Goal: Task Accomplishment & Management: Manage account settings

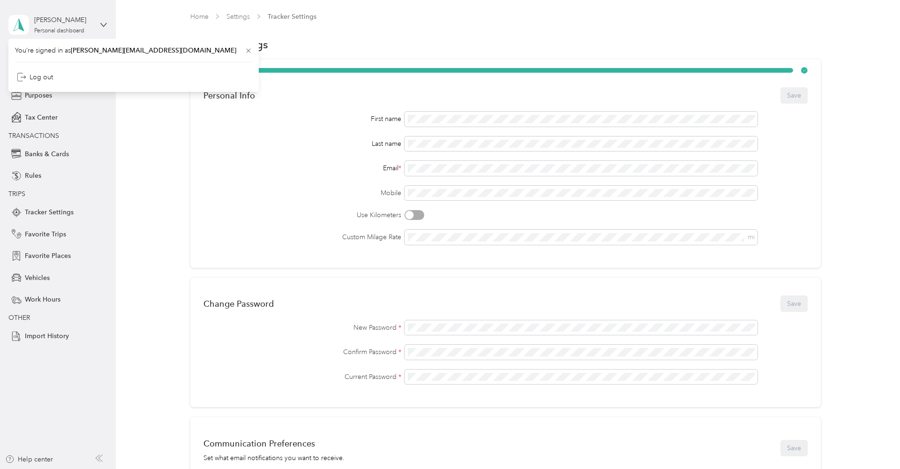
click at [55, 22] on div "[PERSON_NAME]" at bounding box center [63, 20] width 59 height 10
click at [29, 77] on span "Profile" at bounding box center [34, 74] width 19 height 10
click at [23, 52] on div "Back" at bounding box center [55, 54] width 94 height 11
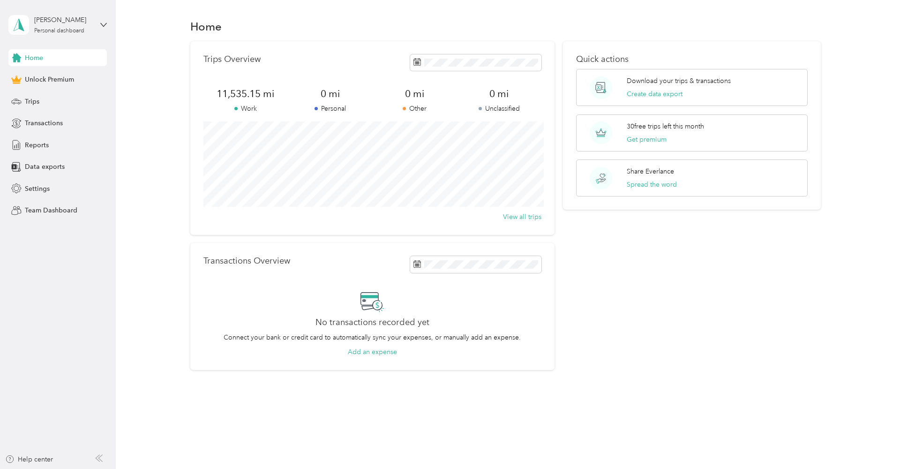
click at [36, 58] on span "Home" at bounding box center [34, 58] width 18 height 10
click at [28, 103] on span "Trips" at bounding box center [32, 102] width 15 height 10
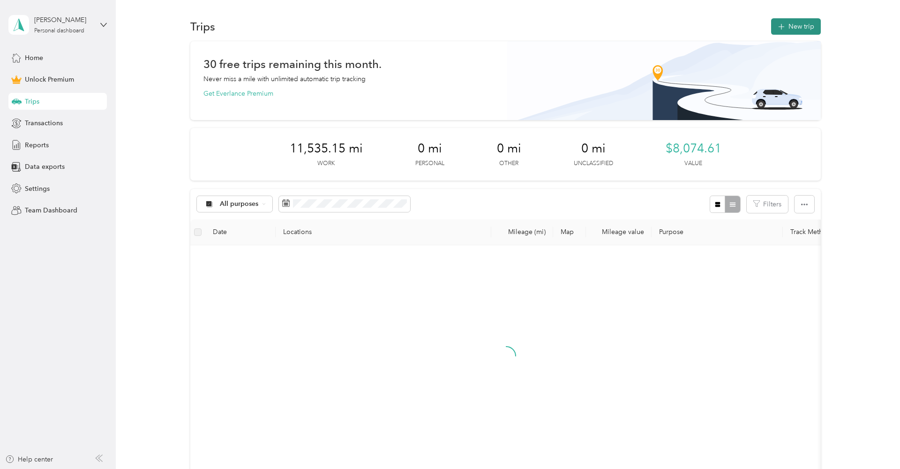
click at [801, 26] on button "New trip" at bounding box center [796, 26] width 50 height 16
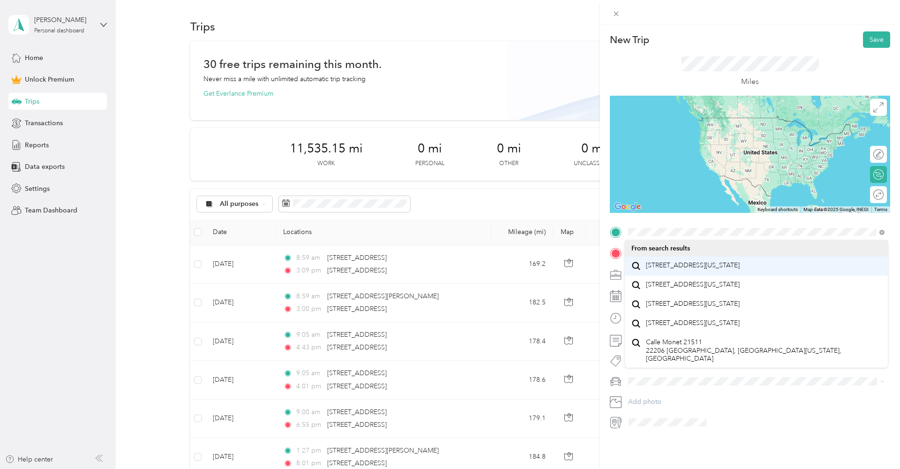
click at [690, 261] on span "[STREET_ADDRESS][US_STATE]" at bounding box center [693, 265] width 94 height 8
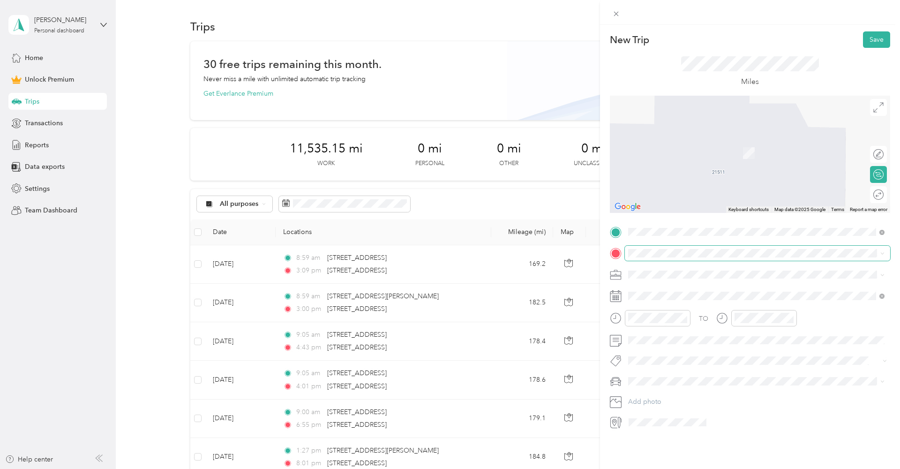
click at [667, 258] on span at bounding box center [757, 253] width 265 height 15
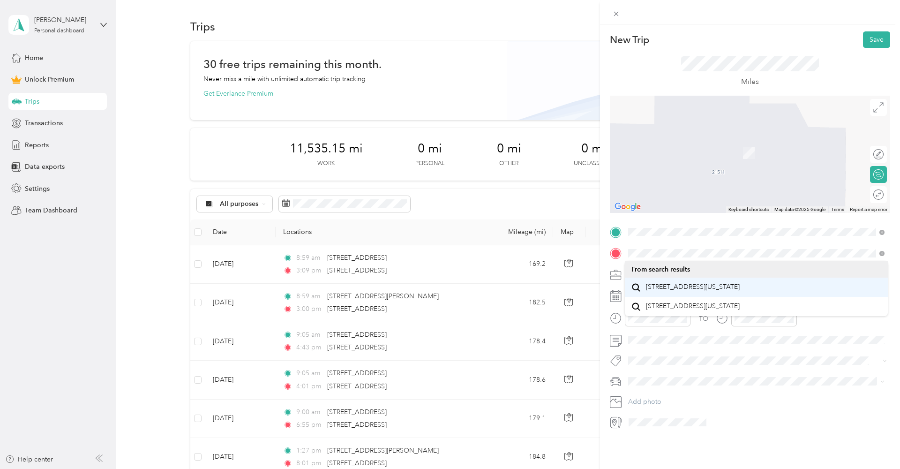
click at [656, 291] on span "[STREET_ADDRESS][US_STATE]" at bounding box center [693, 287] width 94 height 8
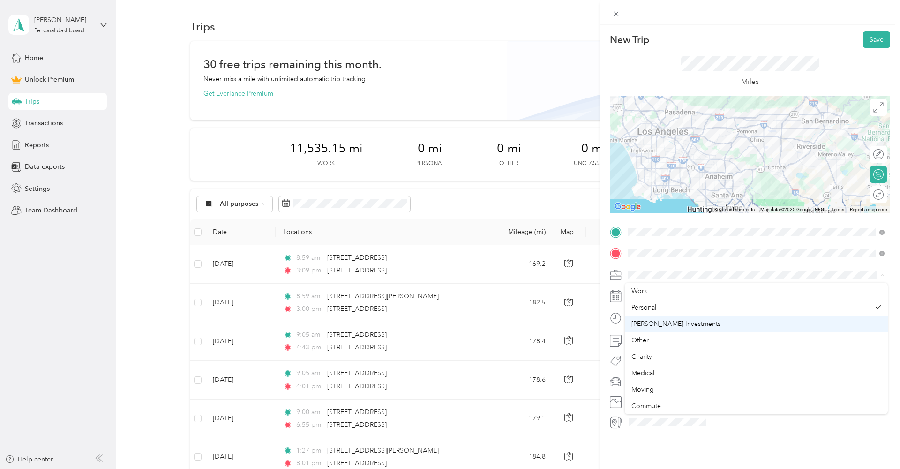
click at [666, 320] on span "[PERSON_NAME] Investments" at bounding box center [675, 324] width 89 height 8
click at [638, 287] on div "TO Add photo" at bounding box center [750, 327] width 280 height 205
click at [652, 350] on icon at bounding box center [651, 349] width 5 height 8
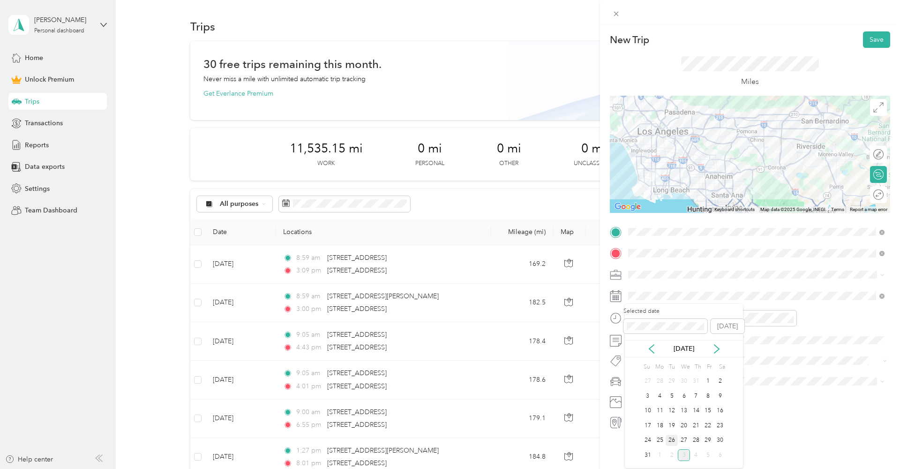
click at [669, 442] on div "26" at bounding box center [672, 441] width 12 height 12
click at [637, 417] on div "09" at bounding box center [638, 417] width 22 height 13
click at [665, 336] on div "00" at bounding box center [664, 337] width 22 height 13
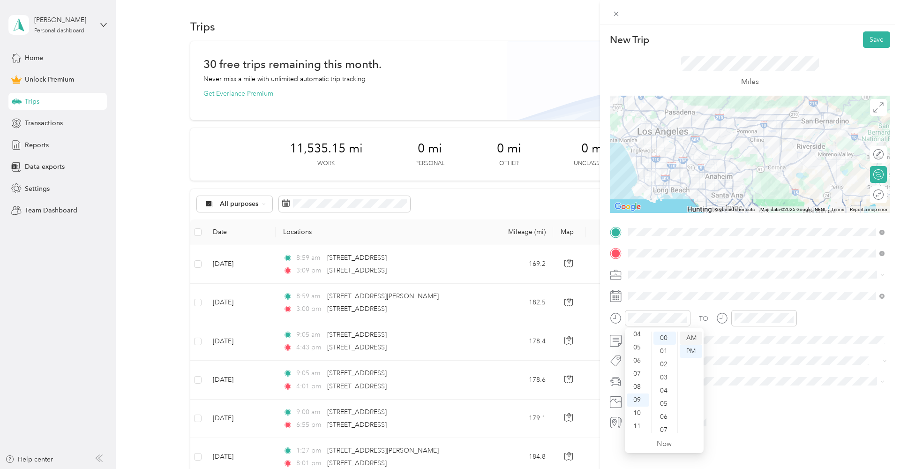
click at [696, 337] on div "AM" at bounding box center [691, 337] width 22 height 13
click at [746, 414] on div "10" at bounding box center [744, 412] width 22 height 13
click at [774, 430] on div "15" at bounding box center [770, 431] width 22 height 13
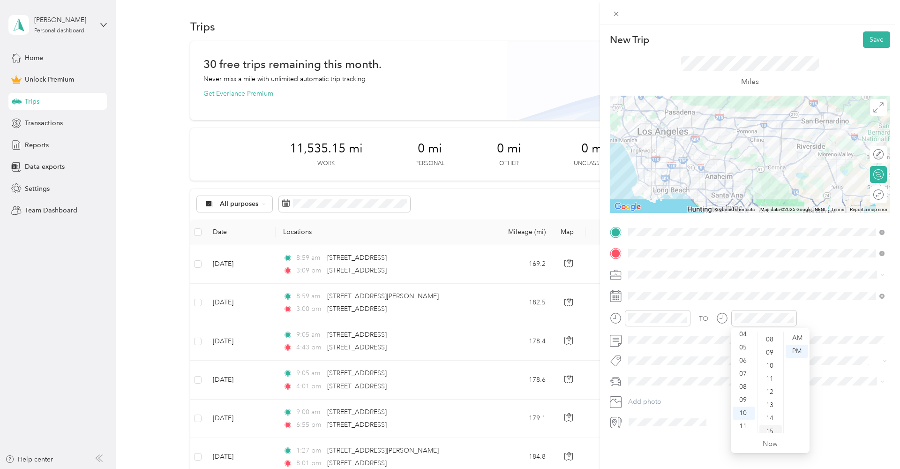
scroll to position [196, 0]
click at [795, 338] on div "AM" at bounding box center [797, 337] width 22 height 13
click at [870, 45] on button "Save" at bounding box center [876, 39] width 27 height 16
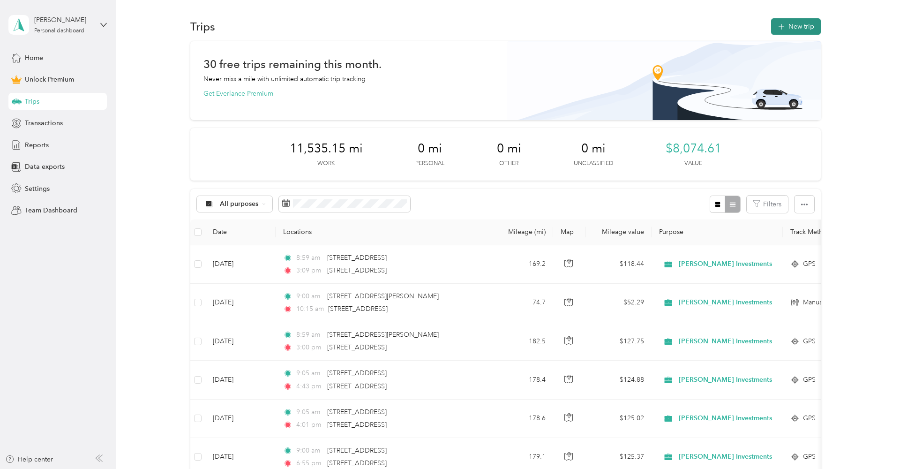
click at [804, 29] on button "New trip" at bounding box center [796, 26] width 50 height 16
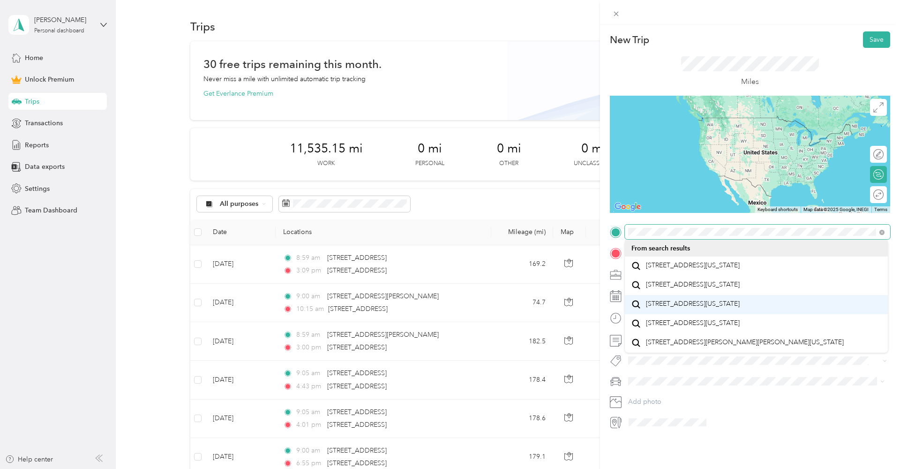
scroll to position [14, 0]
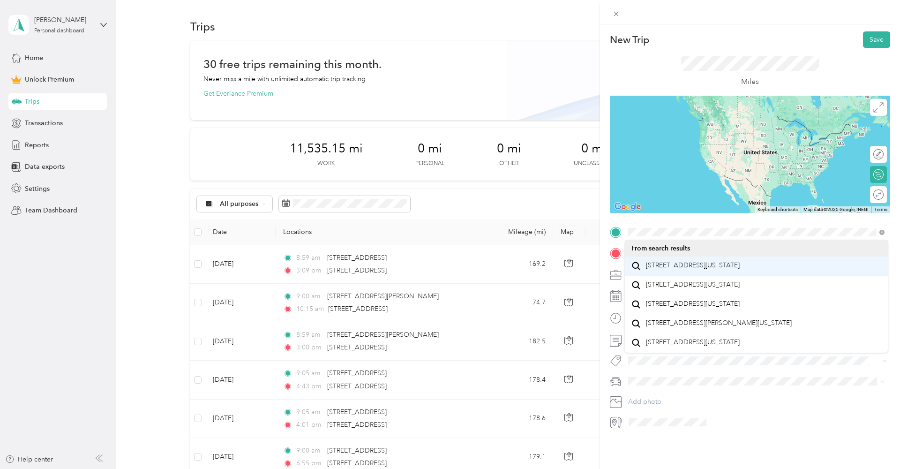
click at [690, 264] on span "[STREET_ADDRESS][US_STATE]" at bounding box center [693, 265] width 94 height 8
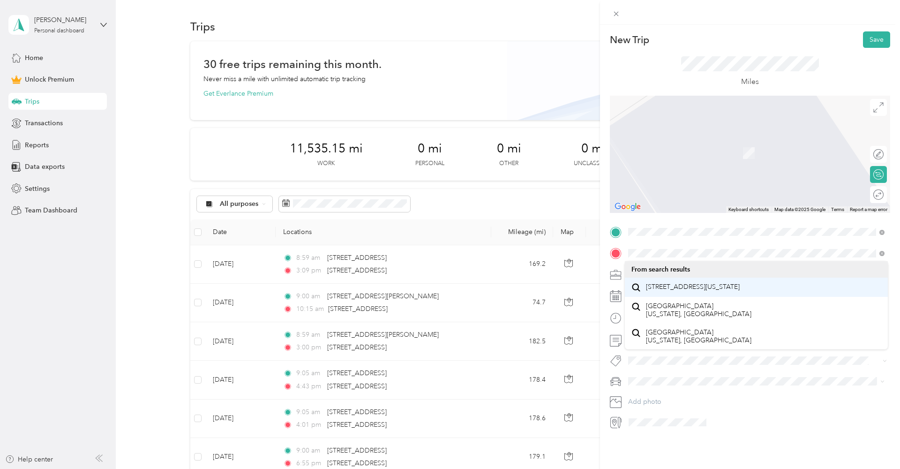
click at [670, 284] on span "[STREET_ADDRESS][US_STATE]" at bounding box center [693, 287] width 94 height 8
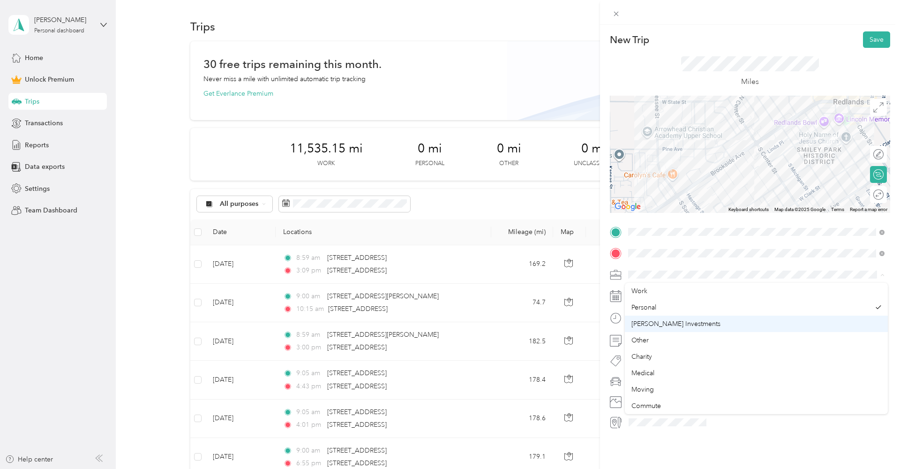
click at [655, 317] on li "[PERSON_NAME] Investments" at bounding box center [756, 323] width 263 height 16
click at [654, 345] on icon at bounding box center [651, 348] width 9 height 9
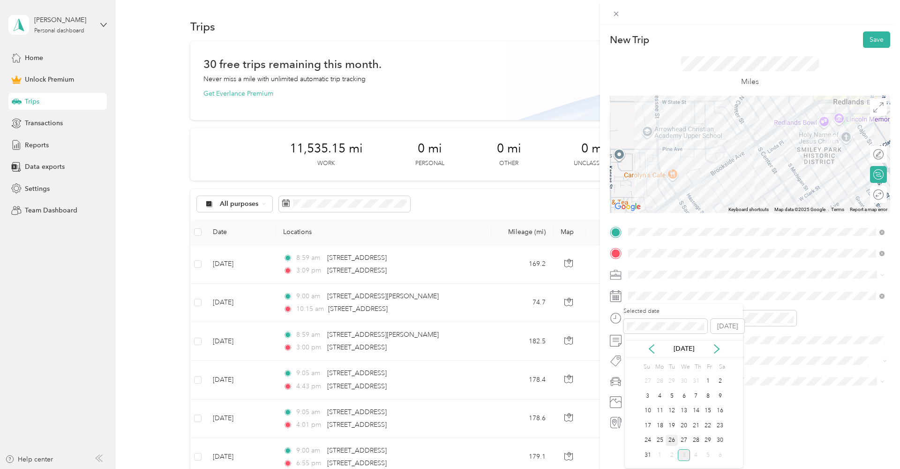
click at [674, 438] on div "26" at bounding box center [672, 441] width 12 height 12
click at [644, 427] on div "10" at bounding box center [638, 430] width 22 height 13
click at [663, 415] on div "15" at bounding box center [664, 418] width 22 height 13
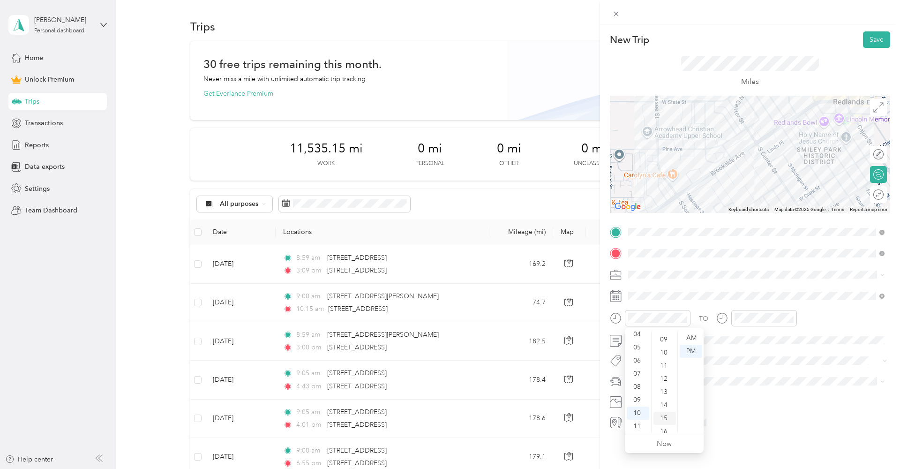
scroll to position [196, 0]
click at [695, 337] on div "AM" at bounding box center [691, 337] width 22 height 13
click at [745, 430] on div "10" at bounding box center [744, 430] width 22 height 13
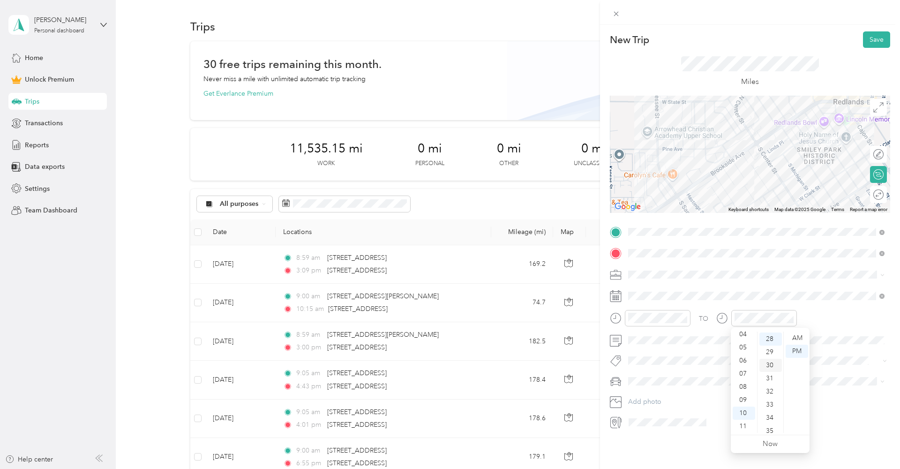
click at [773, 366] on div "30" at bounding box center [770, 365] width 22 height 13
click at [800, 334] on div "AM" at bounding box center [797, 337] width 22 height 13
click at [875, 41] on button "Save" at bounding box center [876, 39] width 27 height 16
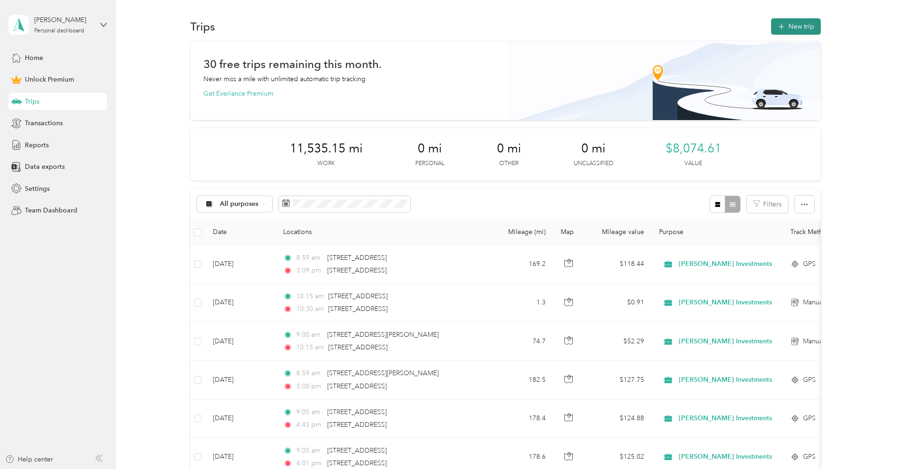
click at [809, 21] on button "New trip" at bounding box center [796, 26] width 50 height 16
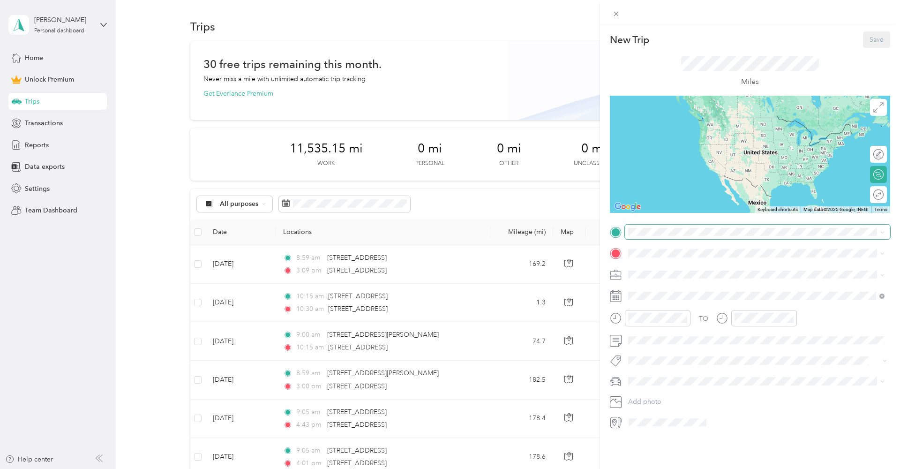
click at [688, 236] on span at bounding box center [757, 232] width 265 height 15
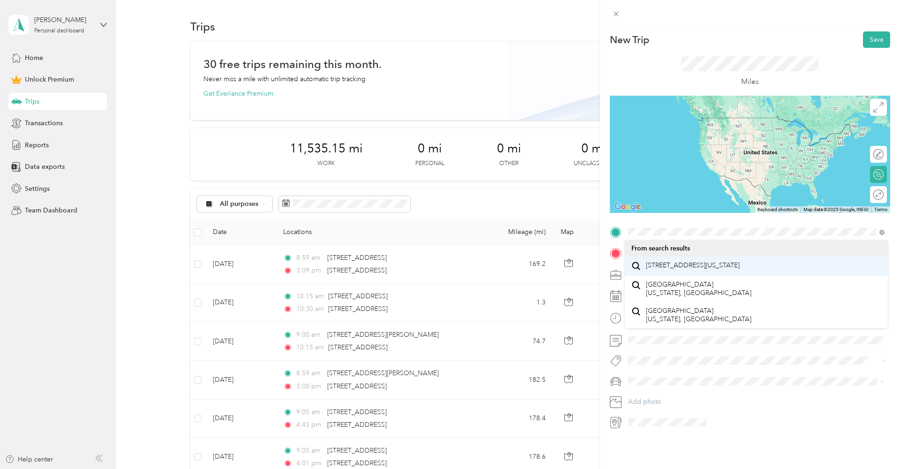
click at [667, 272] on div "[STREET_ADDRESS][US_STATE]" at bounding box center [756, 266] width 250 height 13
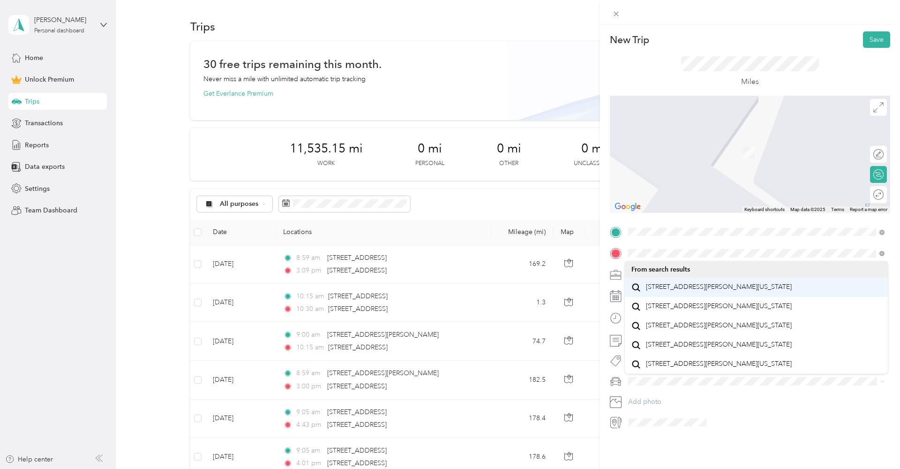
click at [670, 285] on span "[STREET_ADDRESS][PERSON_NAME][US_STATE]" at bounding box center [719, 287] width 146 height 8
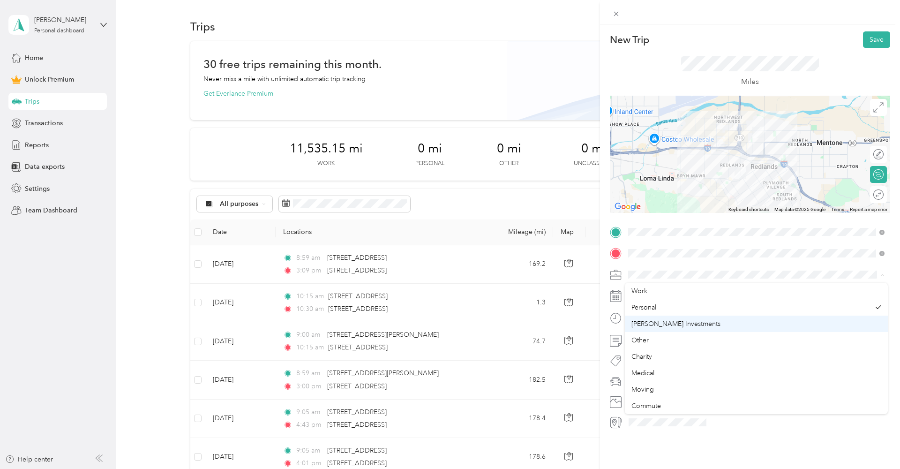
click at [664, 323] on span "[PERSON_NAME] Investments" at bounding box center [675, 324] width 89 height 8
click at [650, 349] on icon at bounding box center [651, 349] width 5 height 8
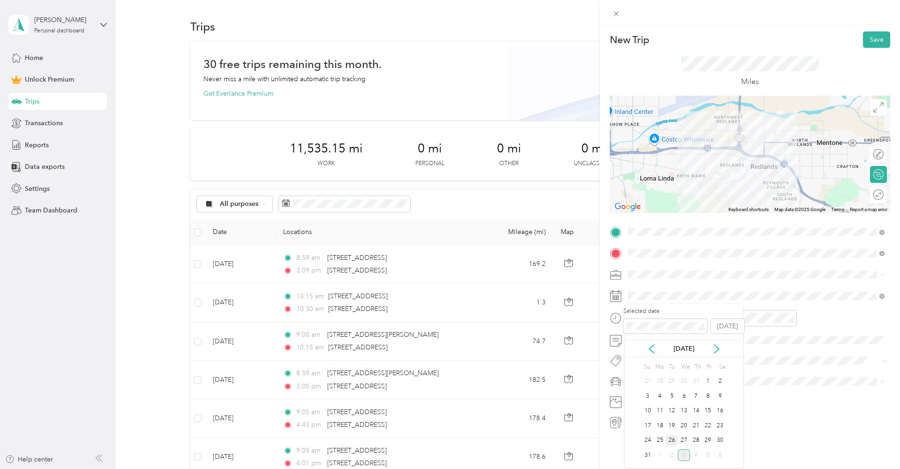
click at [671, 439] on div "26" at bounding box center [672, 441] width 12 height 12
click at [643, 425] on div "10" at bounding box center [638, 430] width 22 height 13
click at [670, 353] on div "30" at bounding box center [664, 351] width 22 height 13
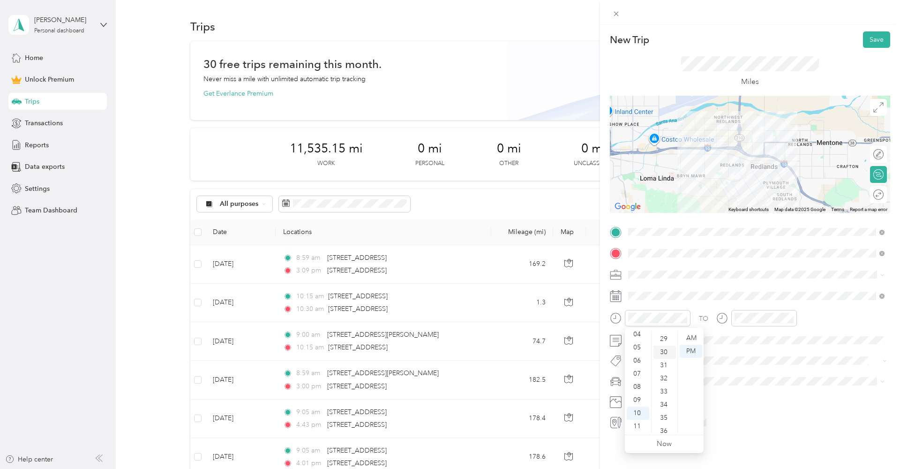
scroll to position [393, 0]
click at [697, 335] on div "AM" at bounding box center [691, 337] width 22 height 13
click at [747, 415] on div "10" at bounding box center [744, 412] width 22 height 13
click at [744, 422] on div "11" at bounding box center [744, 426] width 22 height 13
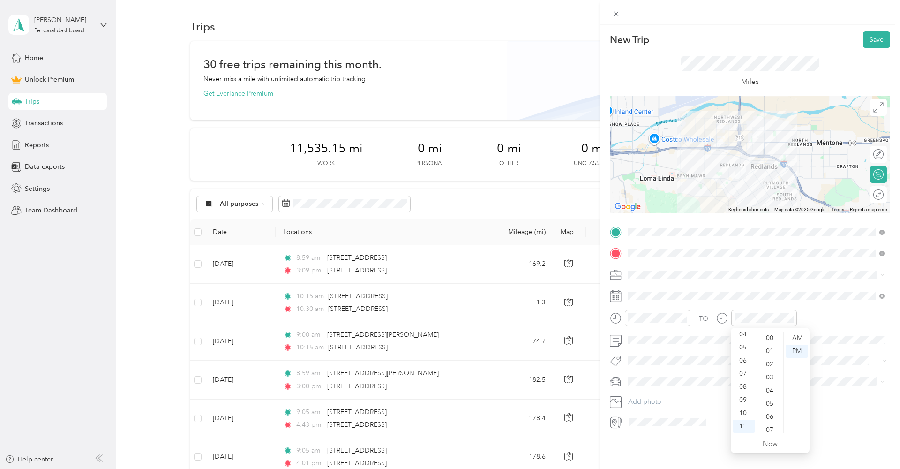
scroll to position [0, 0]
click at [772, 333] on div "00" at bounding box center [770, 337] width 22 height 13
click at [792, 333] on div "AM" at bounding box center [797, 337] width 22 height 13
click at [879, 41] on button "Save" at bounding box center [876, 39] width 27 height 16
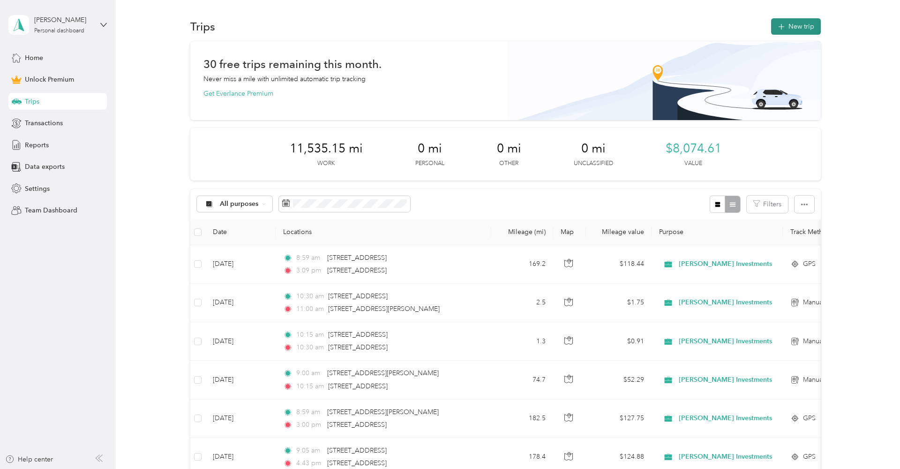
click at [789, 23] on button "New trip" at bounding box center [796, 26] width 50 height 16
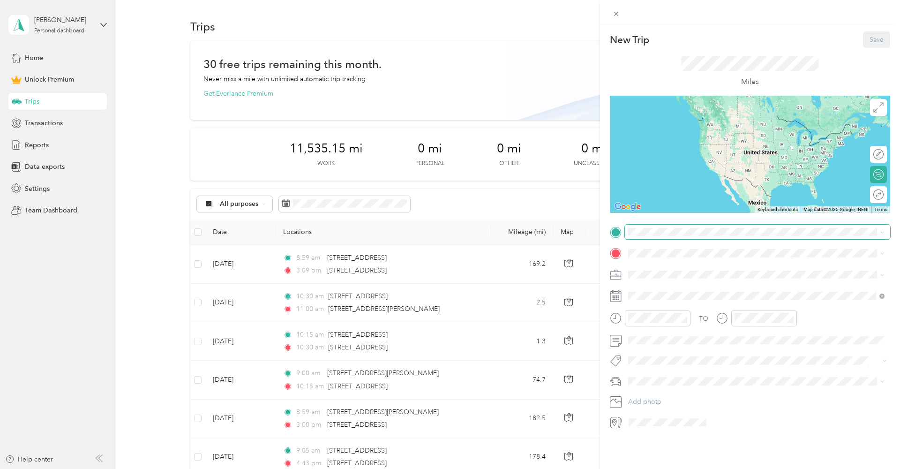
click at [670, 226] on span at bounding box center [757, 232] width 265 height 15
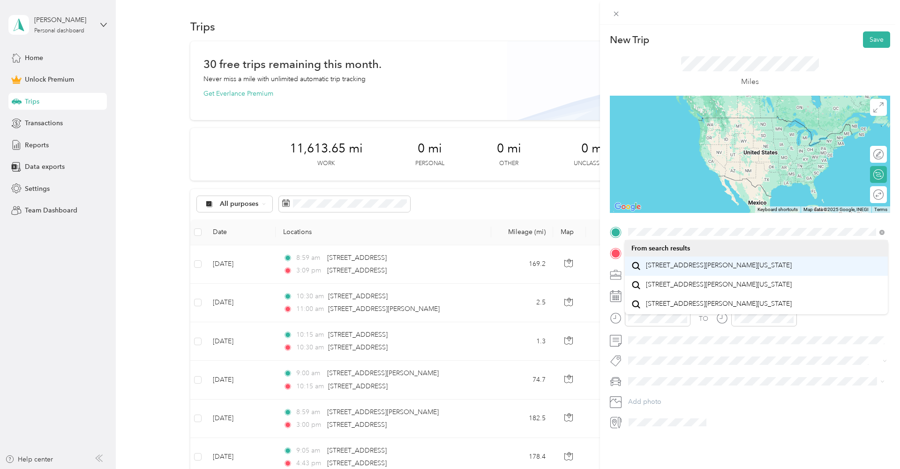
click at [671, 266] on span "[STREET_ADDRESS][PERSON_NAME][US_STATE]" at bounding box center [719, 265] width 146 height 8
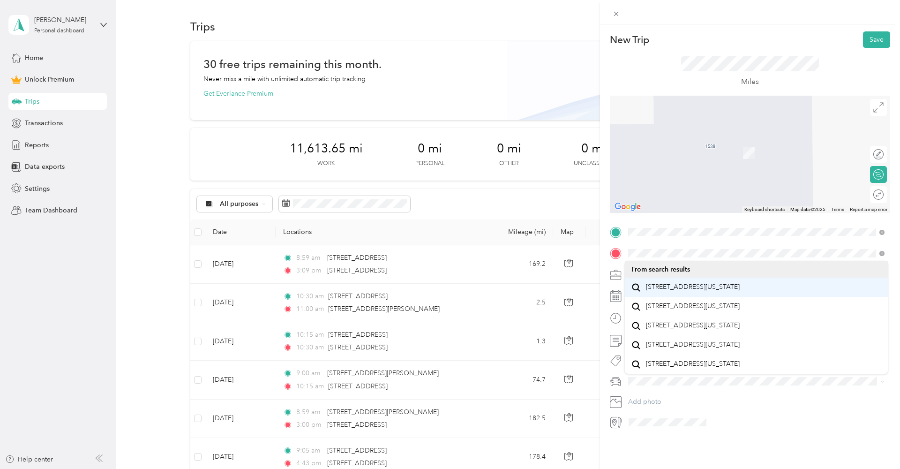
click at [668, 291] on span "[STREET_ADDRESS][US_STATE]" at bounding box center [693, 287] width 94 height 8
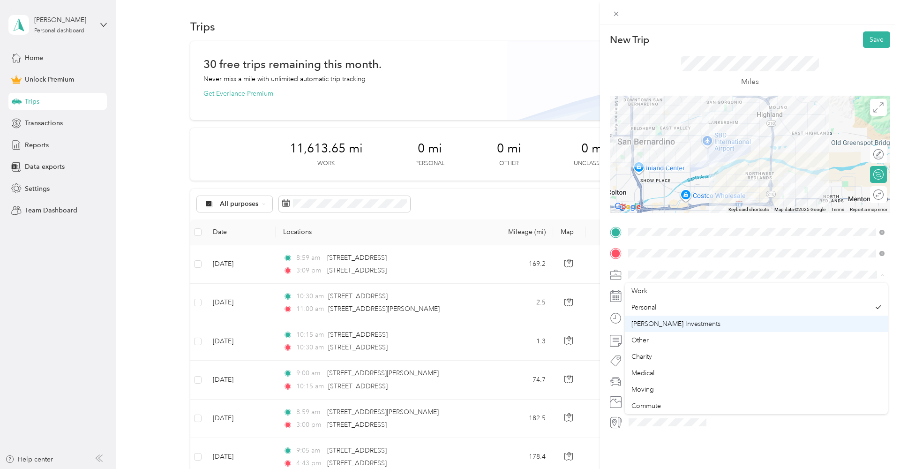
click at [680, 323] on span "[PERSON_NAME] Investments" at bounding box center [675, 324] width 89 height 8
click at [648, 345] on icon at bounding box center [651, 348] width 9 height 9
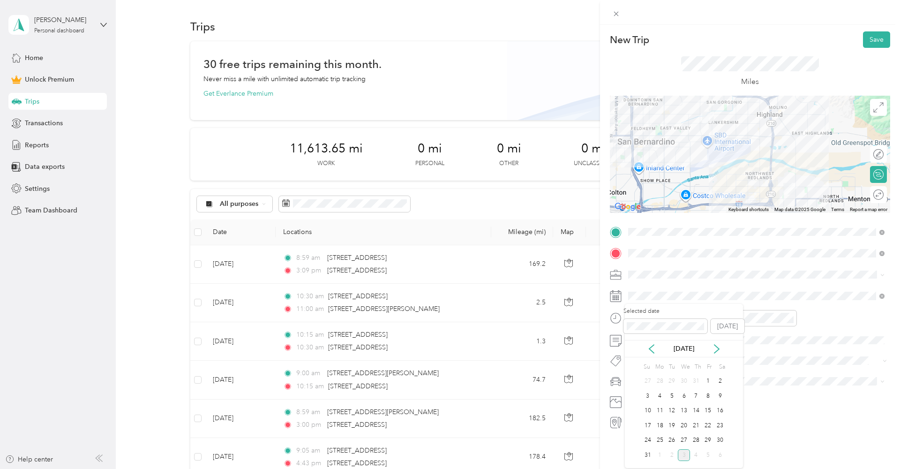
click at [672, 434] on div "26" at bounding box center [672, 440] width 12 height 15
click at [672, 440] on div "26" at bounding box center [672, 441] width 12 height 12
click at [691, 336] on div "AM" at bounding box center [691, 337] width 22 height 13
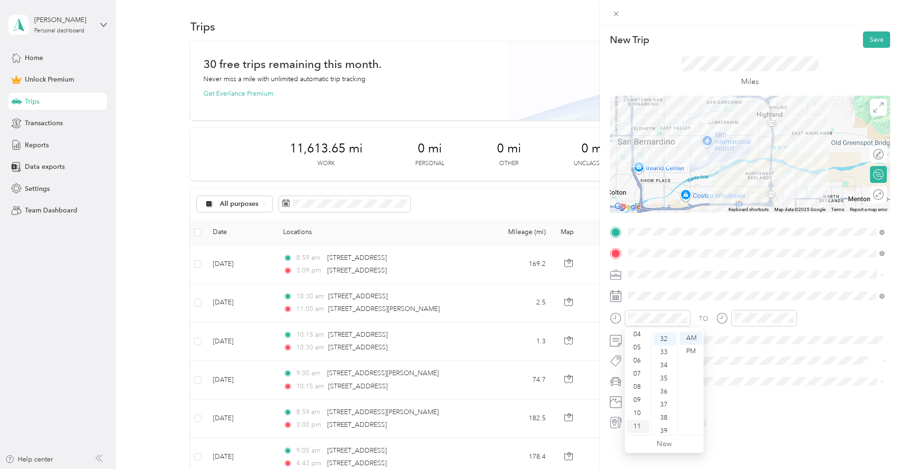
click at [641, 420] on div "11" at bounding box center [638, 426] width 22 height 13
click at [666, 339] on div "00" at bounding box center [664, 337] width 22 height 13
click at [694, 336] on div "AM" at bounding box center [691, 337] width 22 height 13
click at [763, 323] on div at bounding box center [764, 318] width 66 height 16
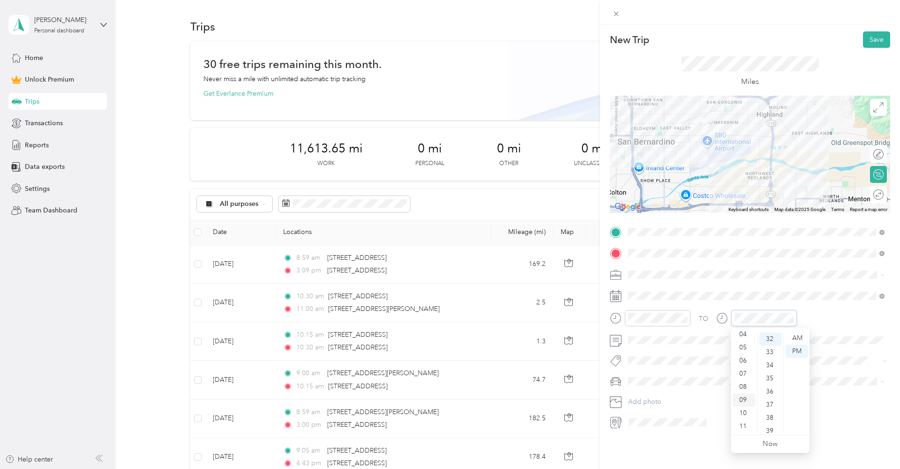
scroll to position [56, 0]
click at [744, 423] on div "11" at bounding box center [744, 426] width 22 height 13
click at [772, 355] on div "30" at bounding box center [770, 355] width 22 height 13
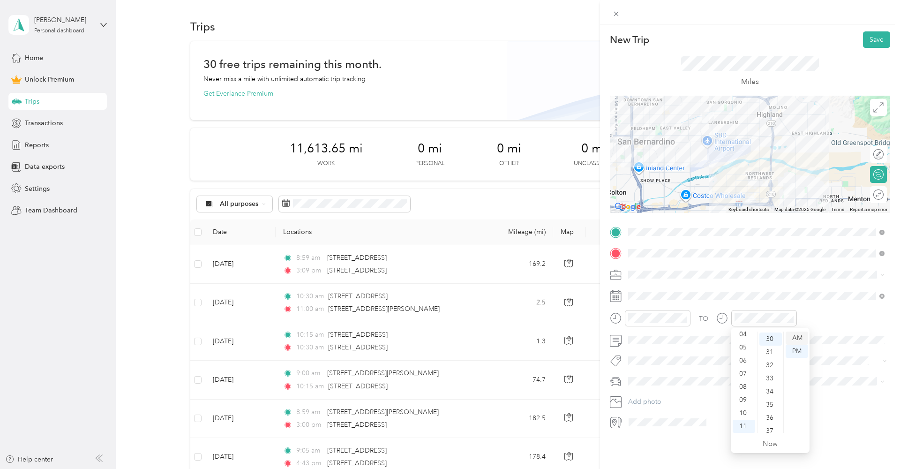
click at [798, 336] on div "AM" at bounding box center [797, 337] width 22 height 13
click at [880, 39] on button "Save" at bounding box center [876, 39] width 27 height 16
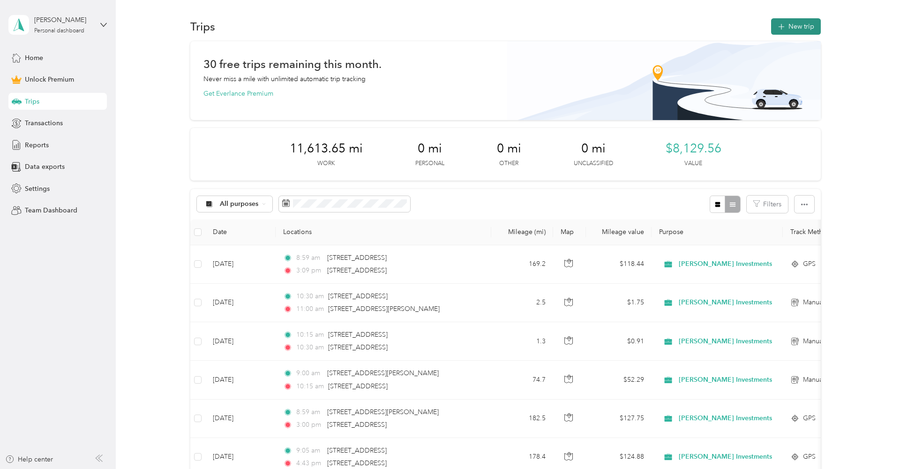
click at [796, 28] on button "New trip" at bounding box center [796, 26] width 50 height 16
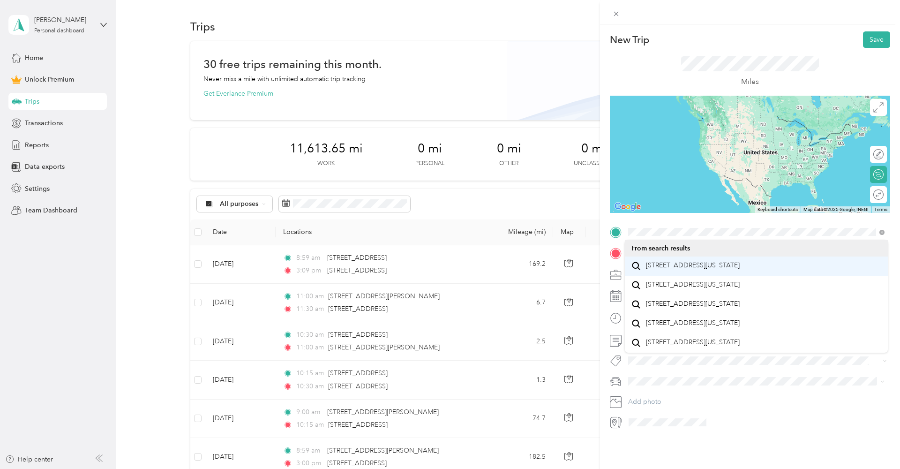
click at [676, 268] on span "[STREET_ADDRESS][US_STATE]" at bounding box center [693, 265] width 94 height 8
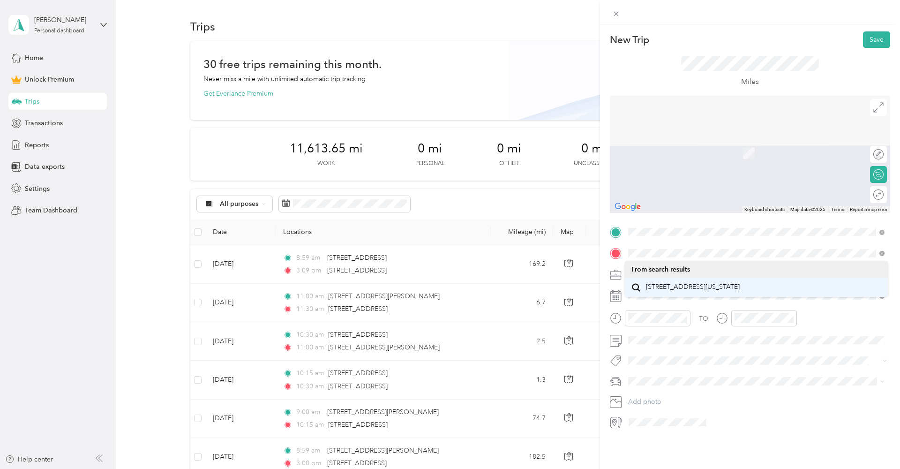
click at [657, 283] on span "[STREET_ADDRESS][US_STATE]" at bounding box center [693, 287] width 94 height 8
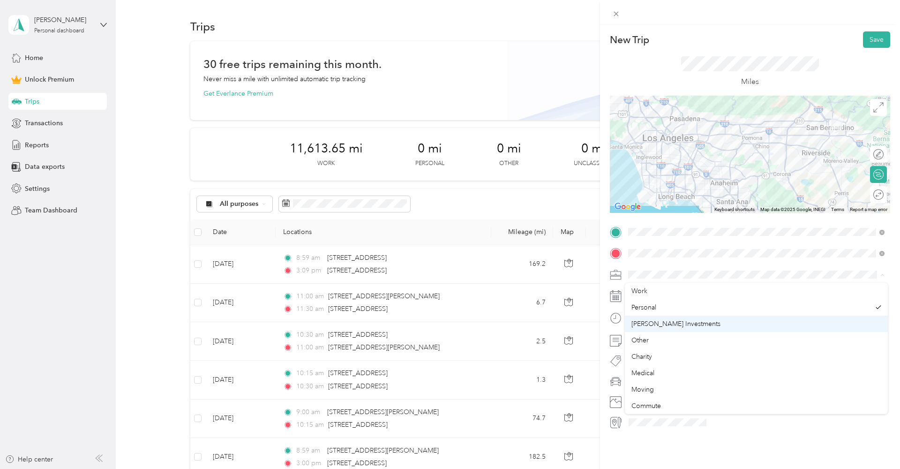
click at [675, 321] on span "[PERSON_NAME] Investments" at bounding box center [675, 324] width 89 height 8
click at [653, 345] on icon at bounding box center [651, 348] width 9 height 9
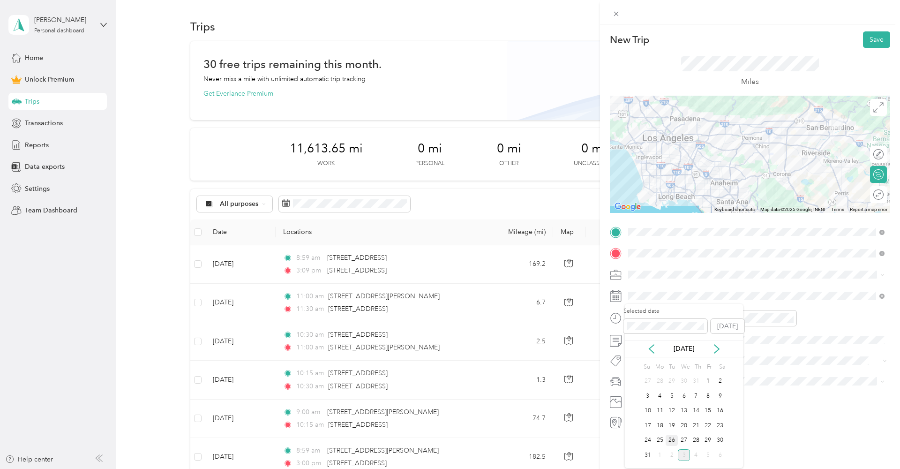
click at [671, 442] on div "26" at bounding box center [672, 441] width 12 height 12
click at [642, 424] on div "11" at bounding box center [638, 426] width 22 height 13
click at [665, 398] on div "30" at bounding box center [664, 402] width 22 height 13
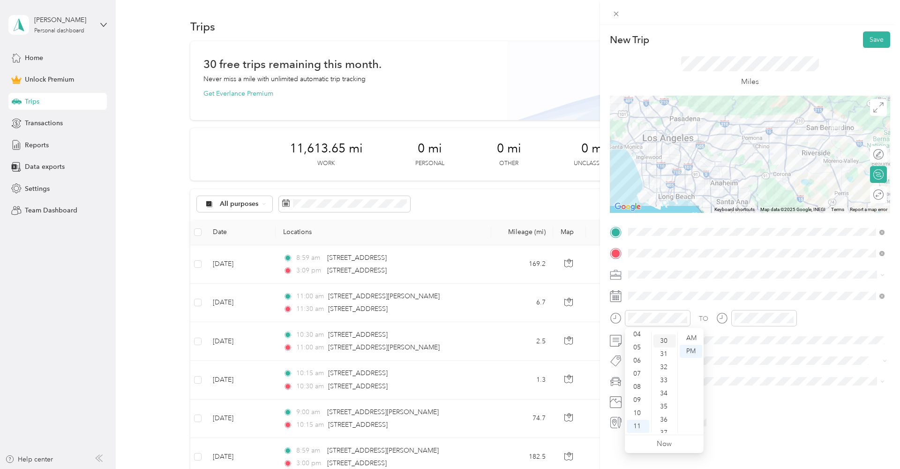
scroll to position [393, 0]
click at [688, 333] on div "AM" at bounding box center [691, 337] width 22 height 13
click at [742, 351] on div "01" at bounding box center [744, 351] width 22 height 13
click at [770, 339] on div "00" at bounding box center [770, 337] width 22 height 13
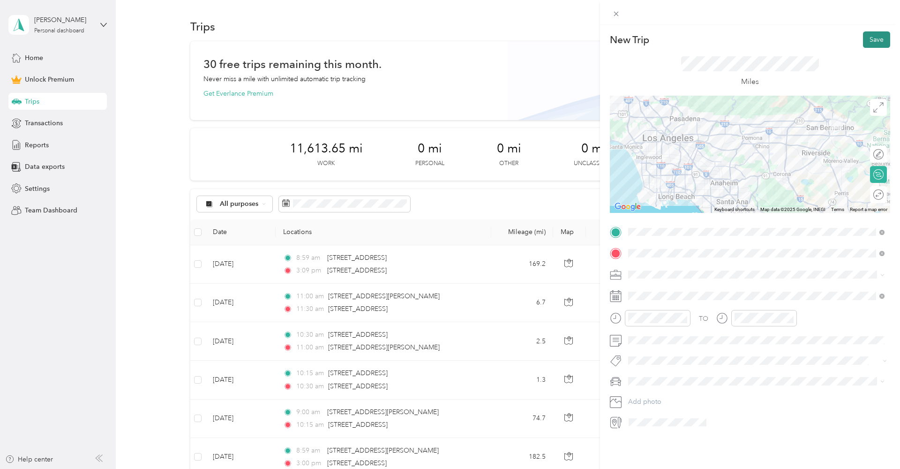
click at [870, 43] on button "Save" at bounding box center [876, 39] width 27 height 16
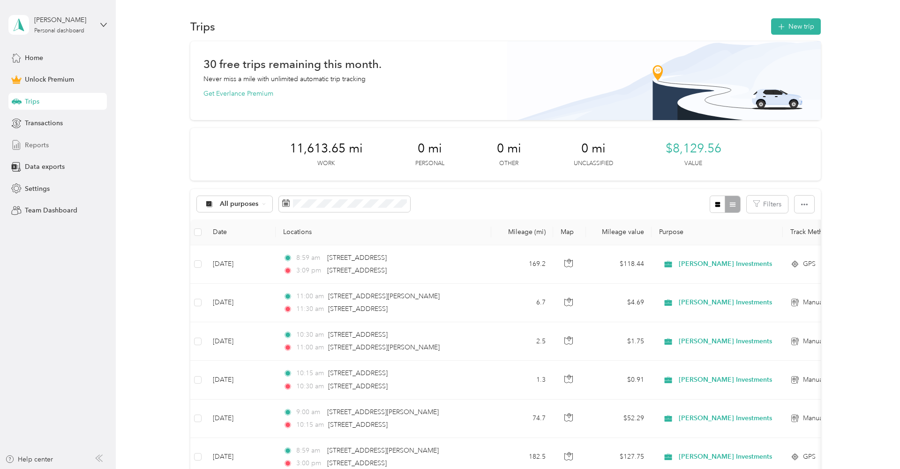
click at [38, 145] on span "Reports" at bounding box center [37, 145] width 24 height 10
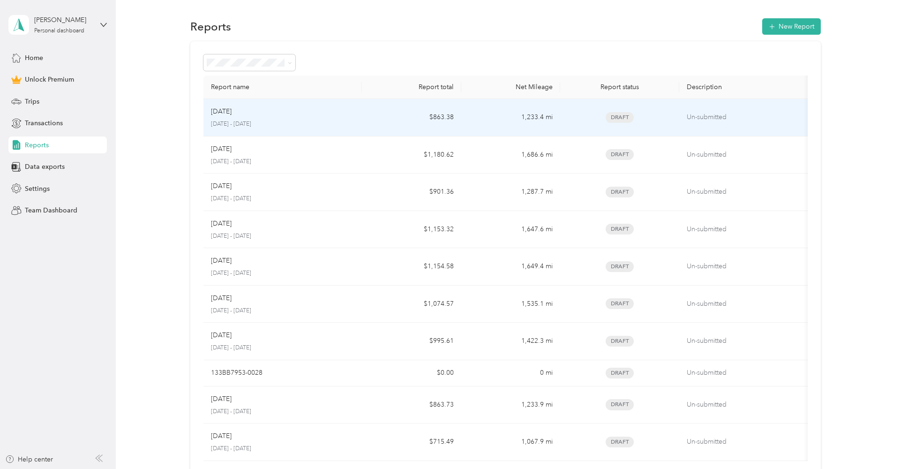
click at [277, 121] on p "[DATE] - [DATE]" at bounding box center [283, 124] width 144 height 8
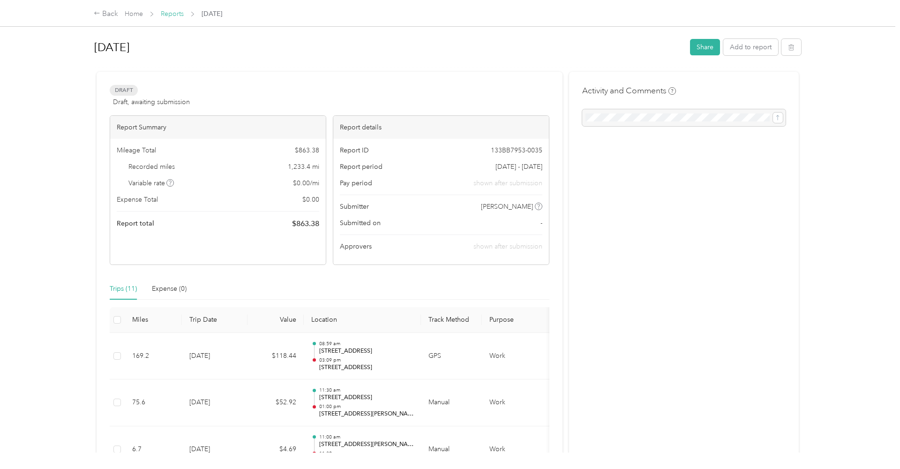
click at [179, 15] on link "Reports" at bounding box center [172, 14] width 23 height 8
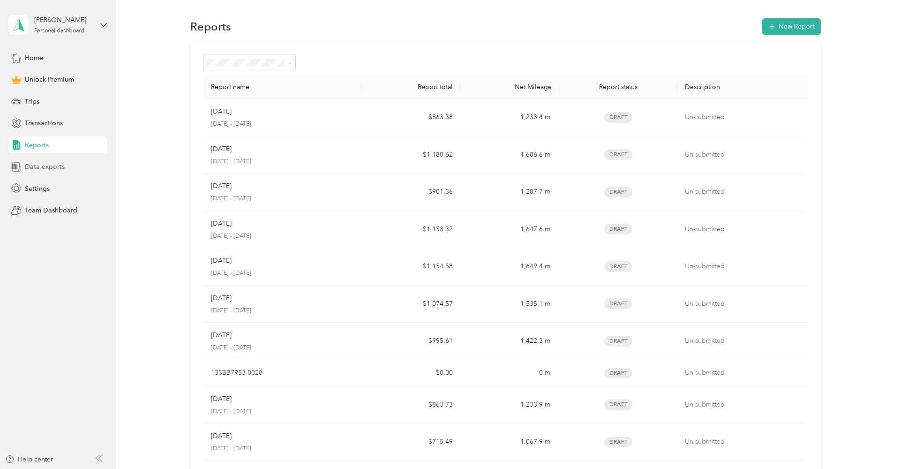
click at [36, 165] on span "Data exports" at bounding box center [45, 167] width 40 height 10
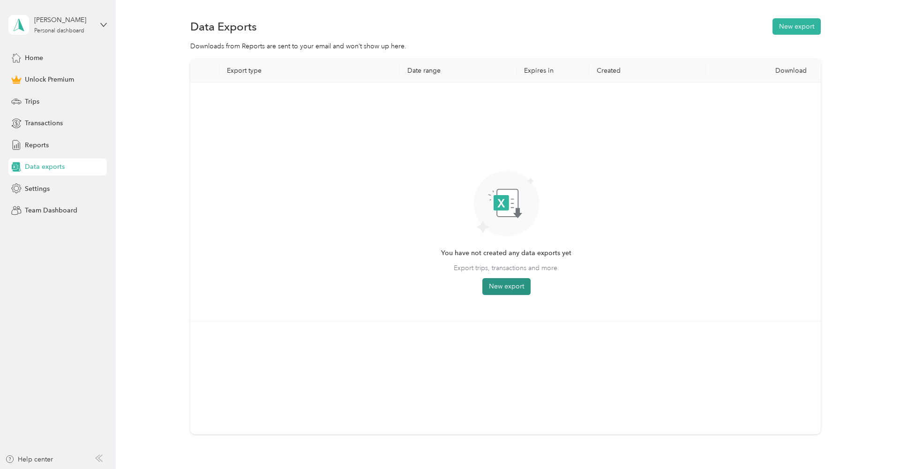
click at [512, 285] on button "New export" at bounding box center [506, 286] width 48 height 17
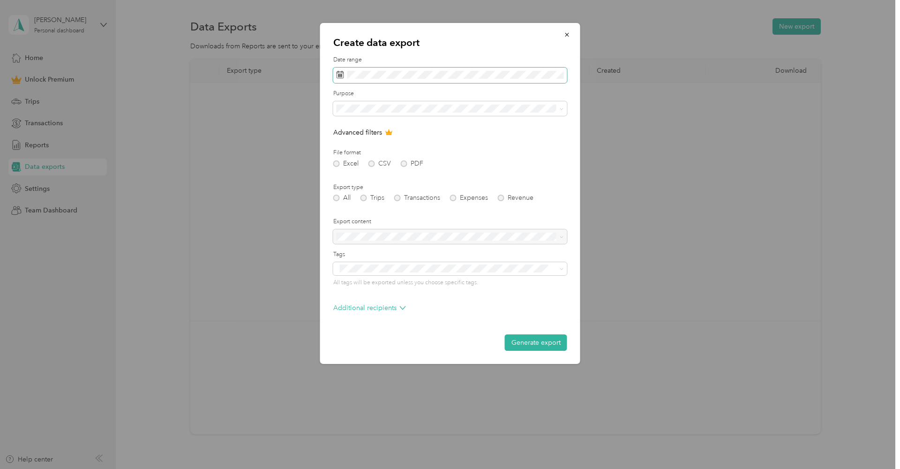
click at [339, 73] on icon at bounding box center [340, 74] width 7 height 7
click at [352, 129] on icon at bounding box center [349, 128] width 9 height 9
click at [407, 161] on div "1" at bounding box center [406, 161] width 12 height 12
click at [344, 230] on div "31" at bounding box center [346, 235] width 12 height 12
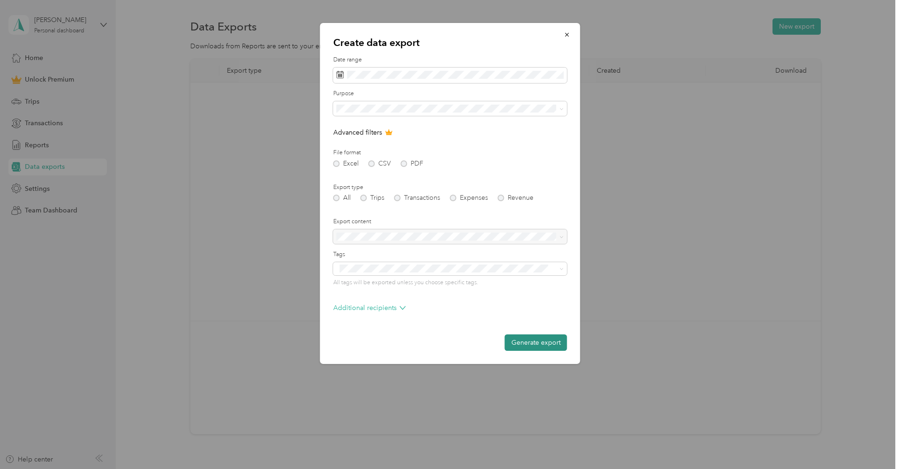
click at [543, 340] on button "Generate export" at bounding box center [536, 342] width 62 height 16
